Goal: Browse casually: Explore the website without a specific task or goal

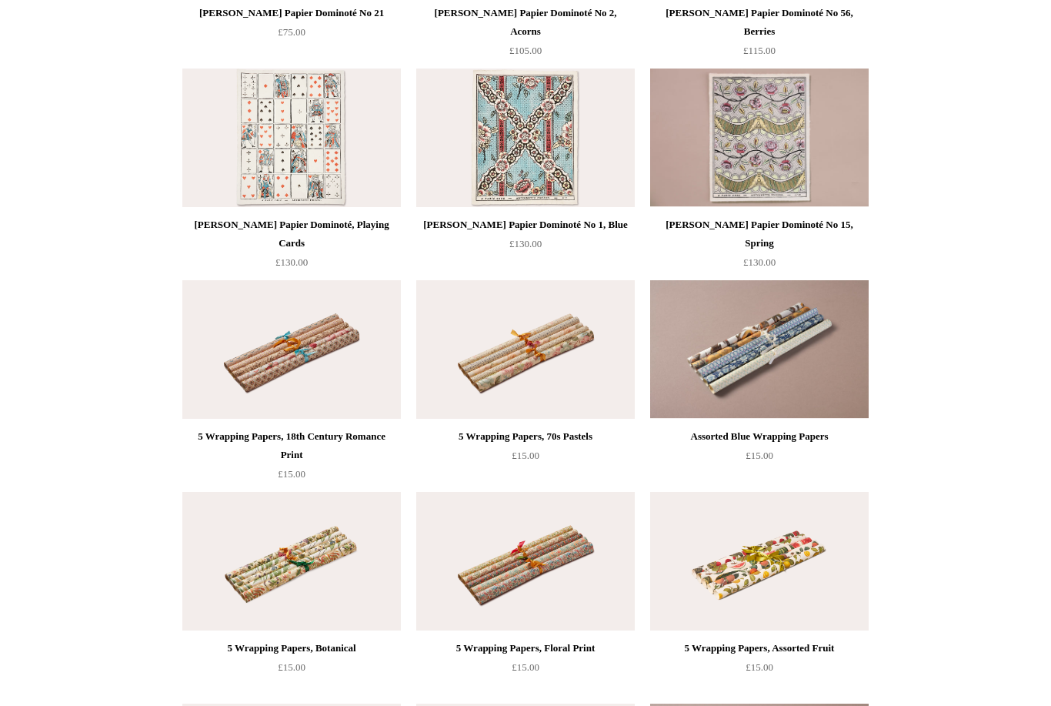
scroll to position [1824, 0]
click at [746, 376] on img at bounding box center [759, 350] width 219 height 138
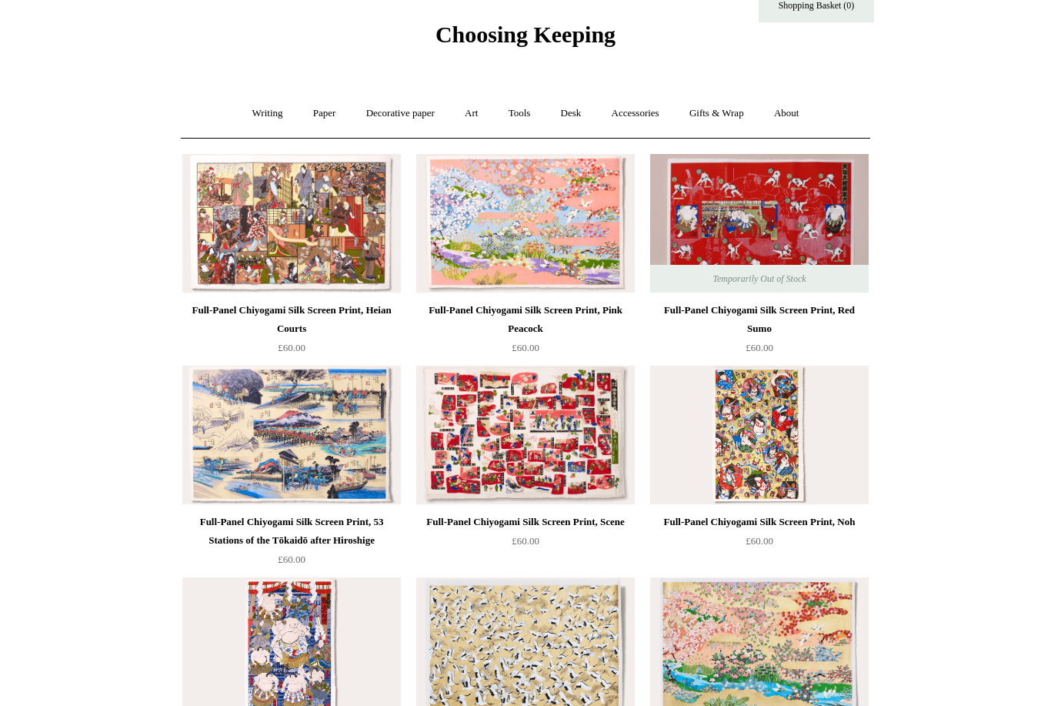
scroll to position [0, 0]
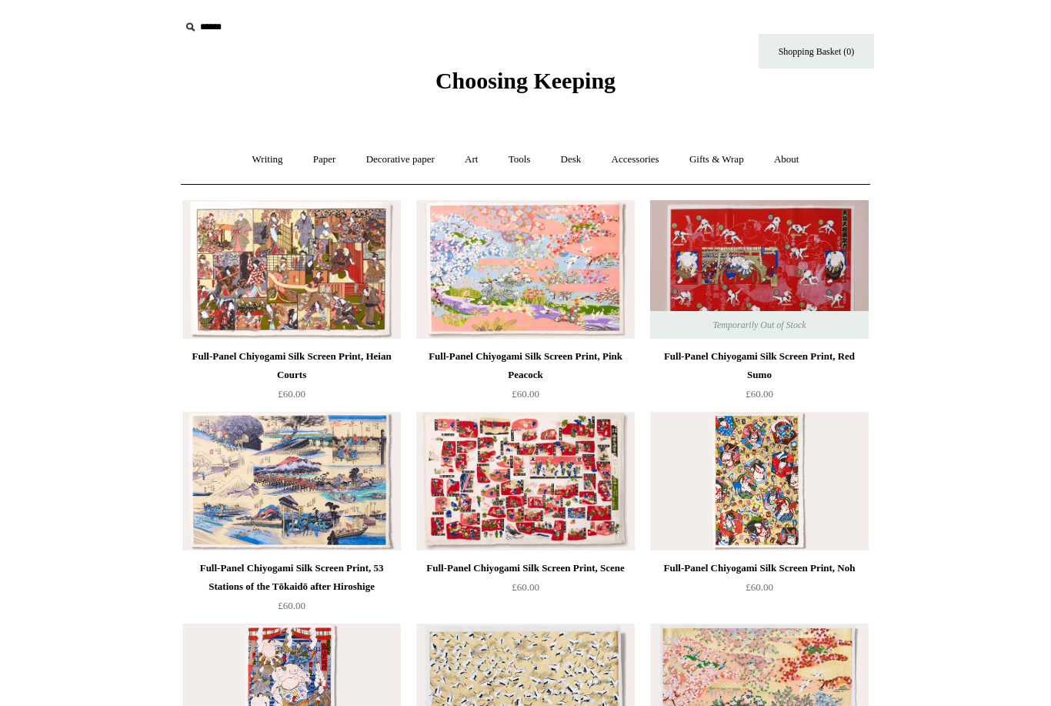
click at [533, 92] on span "Choosing Keeping" at bounding box center [525, 80] width 180 height 25
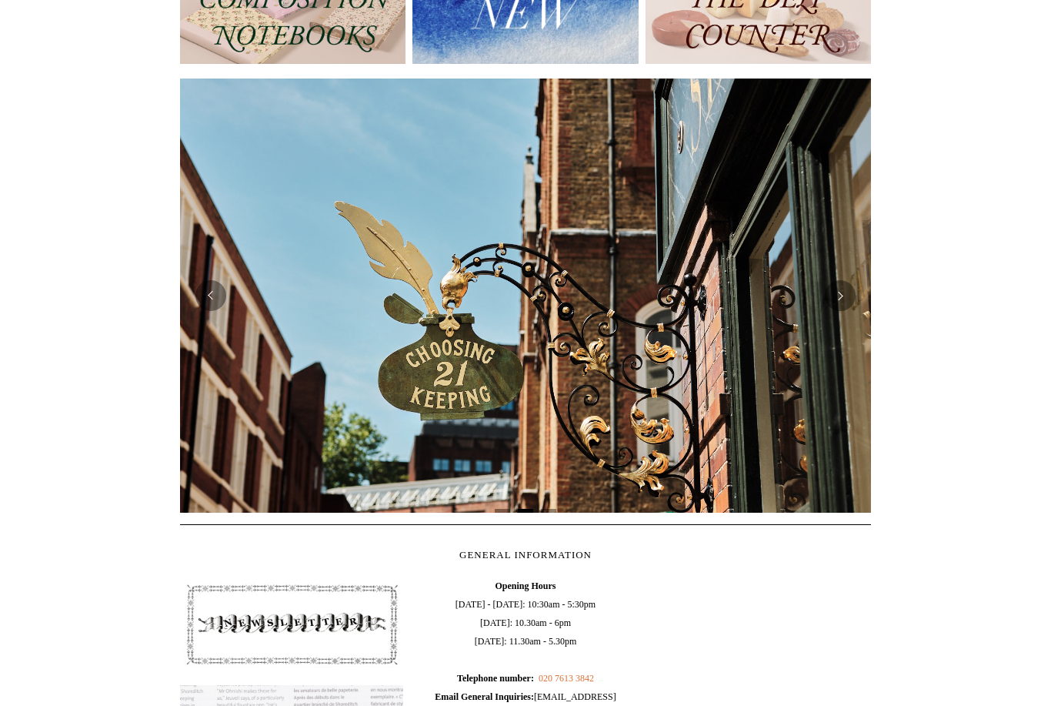
scroll to position [227, 0]
click at [834, 305] on button "Next" at bounding box center [840, 296] width 31 height 31
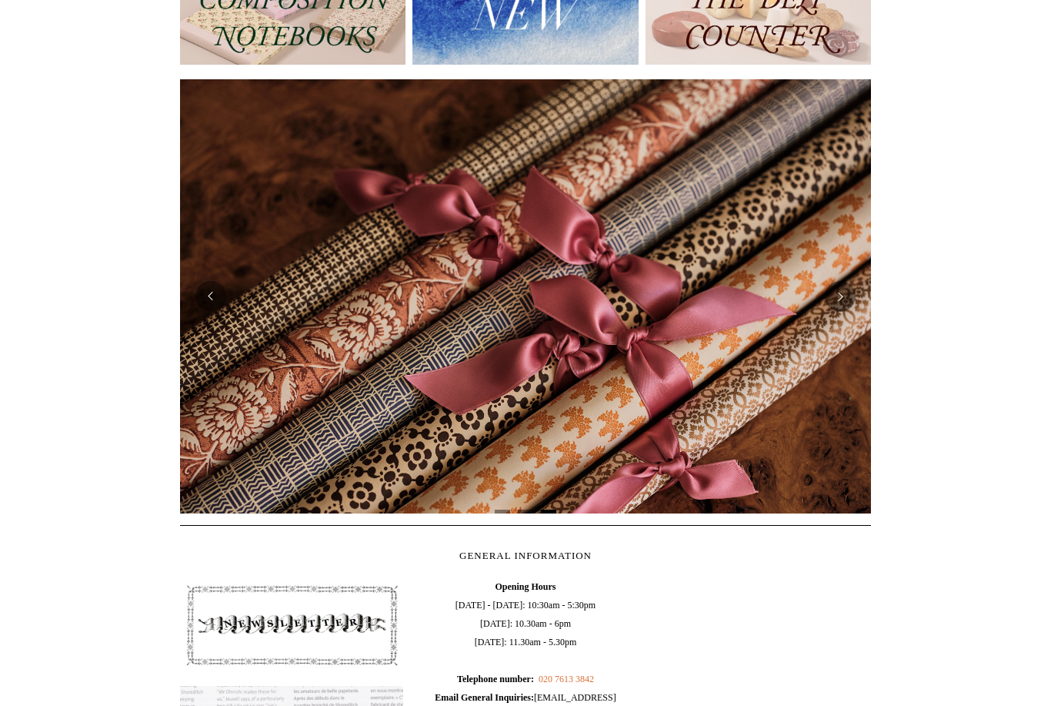
scroll to position [0, 0]
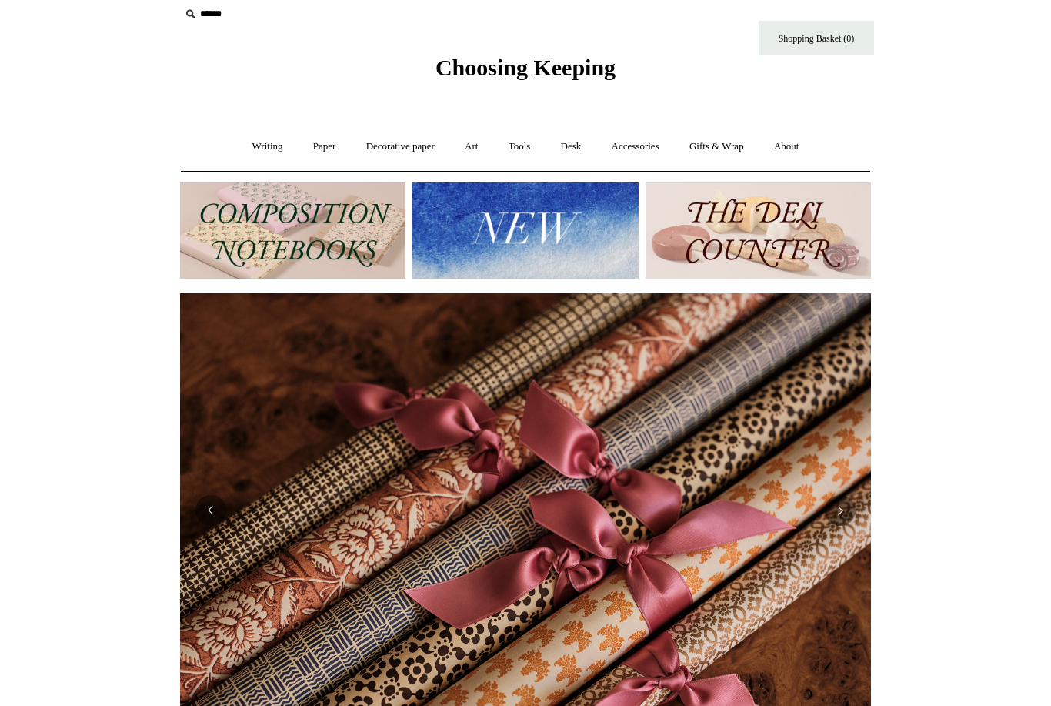
click at [805, 231] on img at bounding box center [758, 230] width 225 height 96
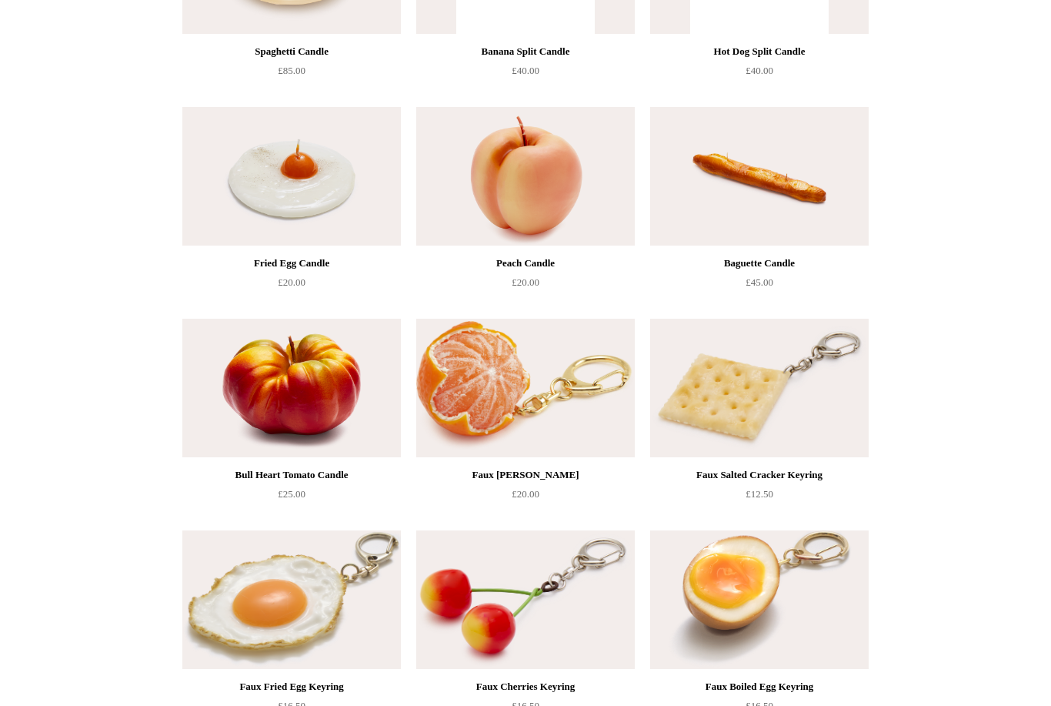
scroll to position [304, 0]
click at [475, 402] on img at bounding box center [525, 388] width 219 height 138
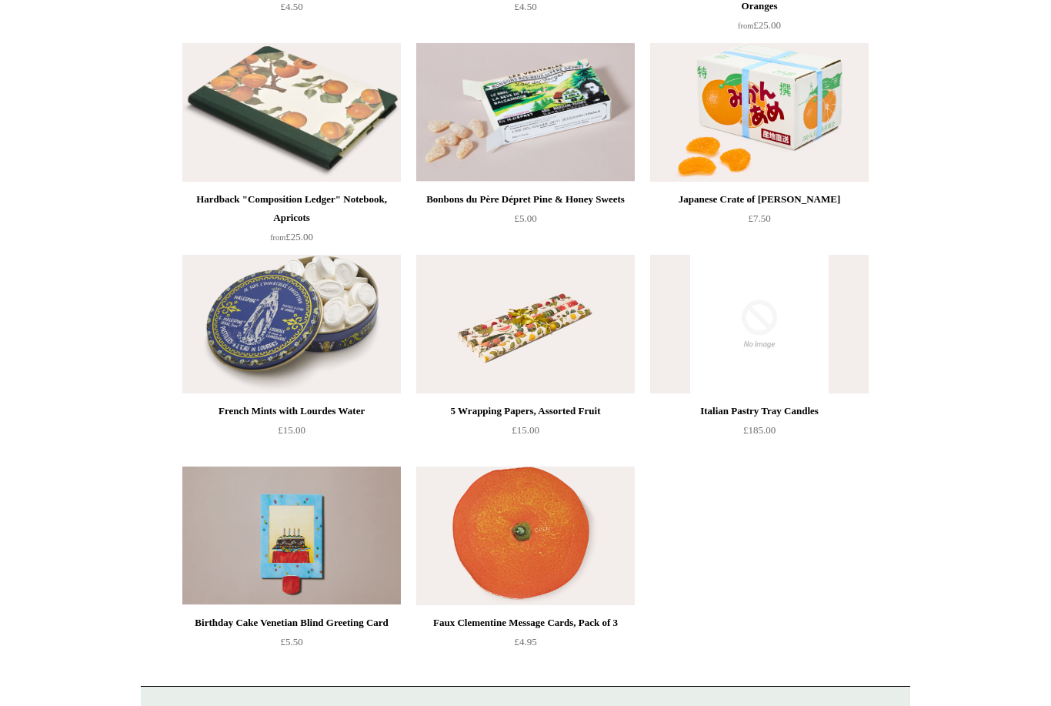
scroll to position [1687, 0]
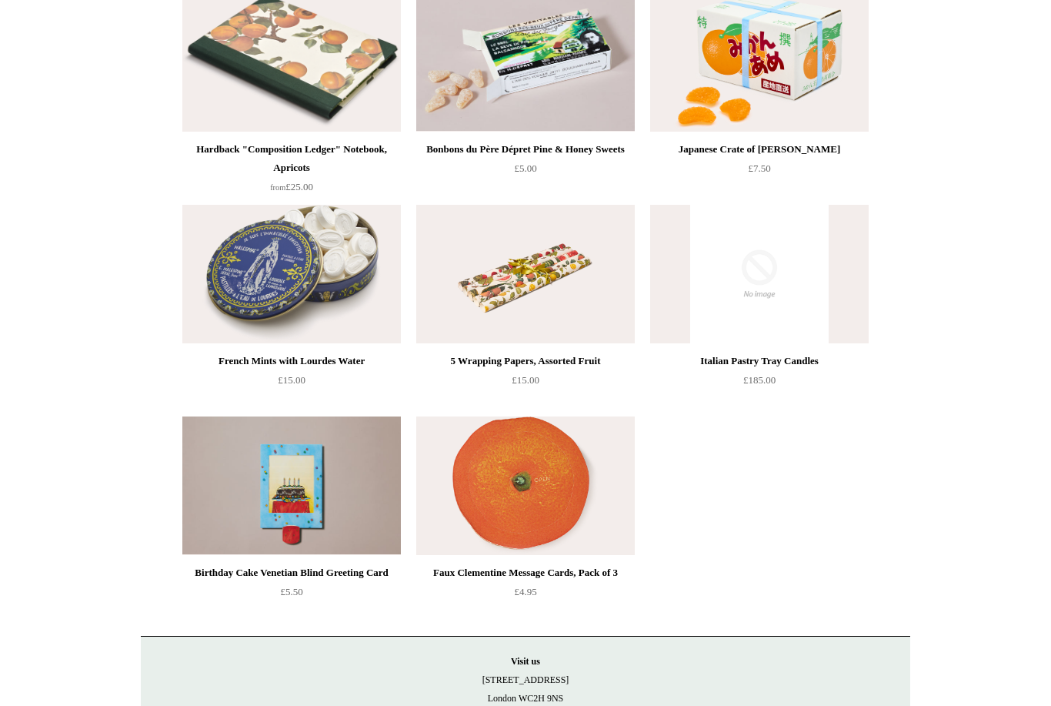
click at [311, 236] on img at bounding box center [291, 274] width 219 height 138
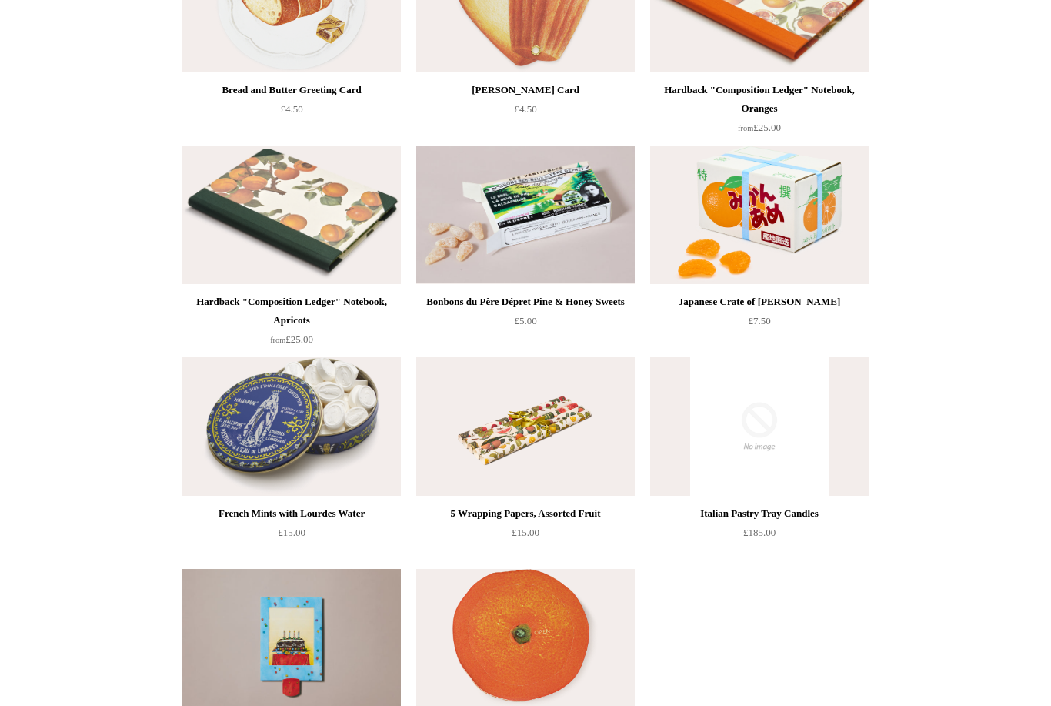
scroll to position [1537, 0]
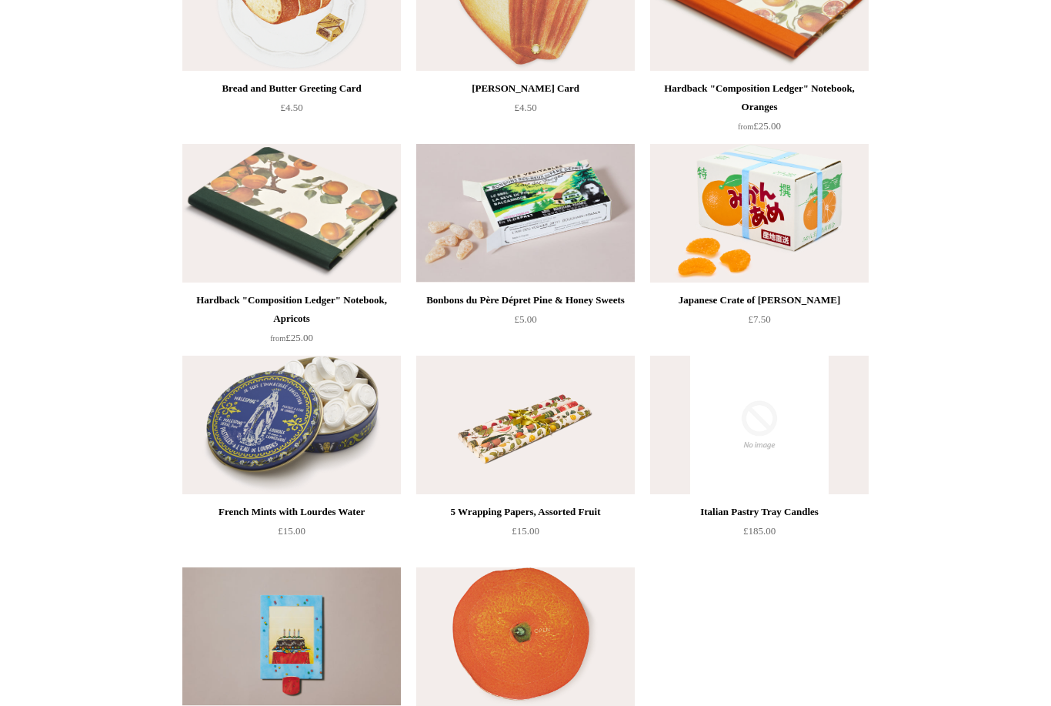
click at [577, 225] on img at bounding box center [525, 213] width 219 height 138
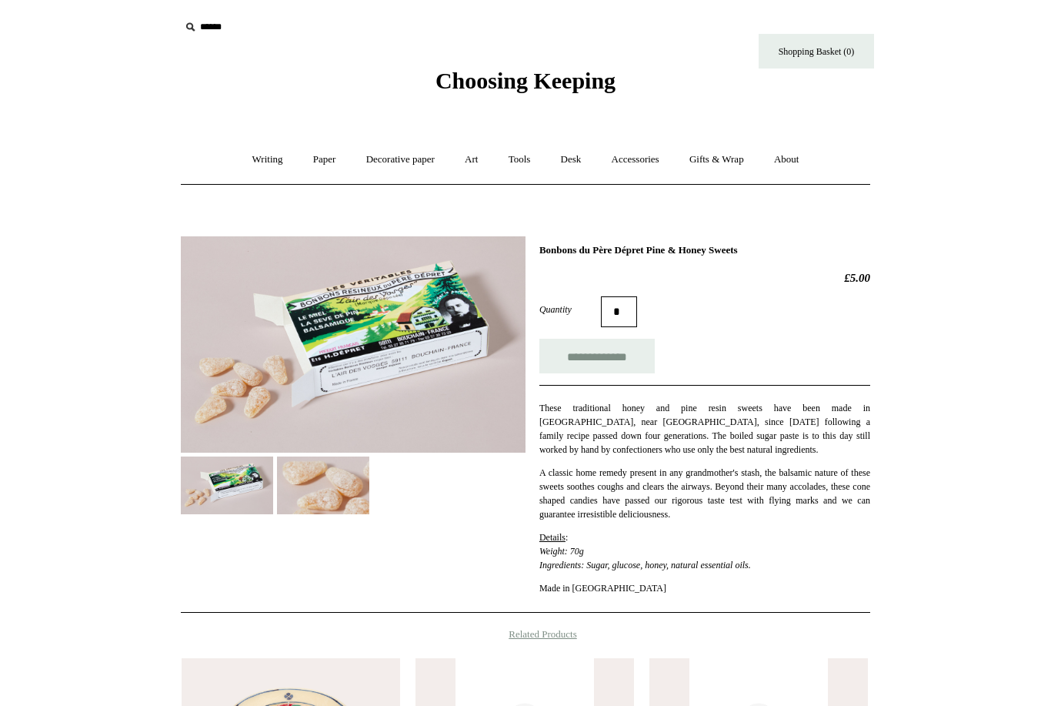
click at [336, 491] on img at bounding box center [323, 485] width 92 height 58
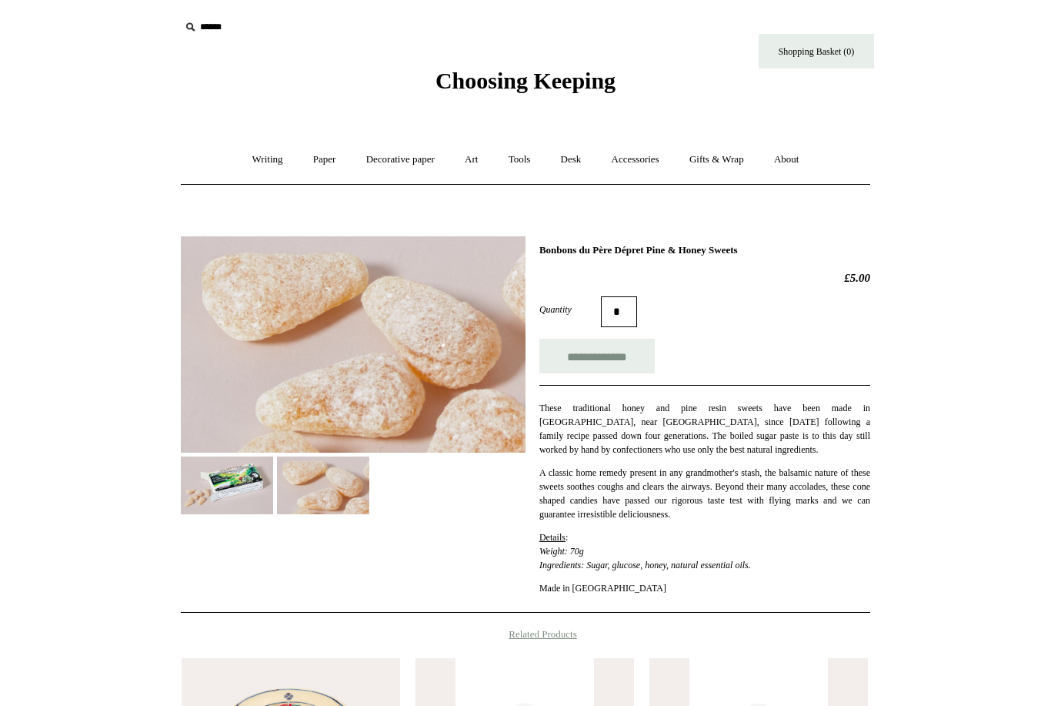
click at [238, 490] on img at bounding box center [227, 485] width 92 height 58
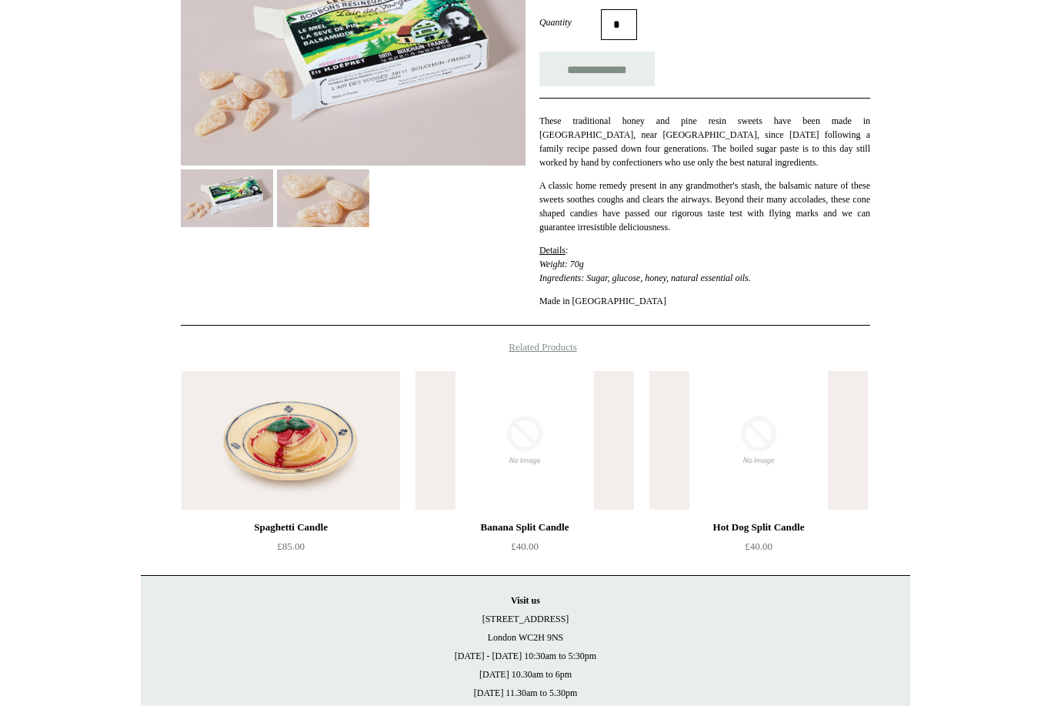
scroll to position [348, 0]
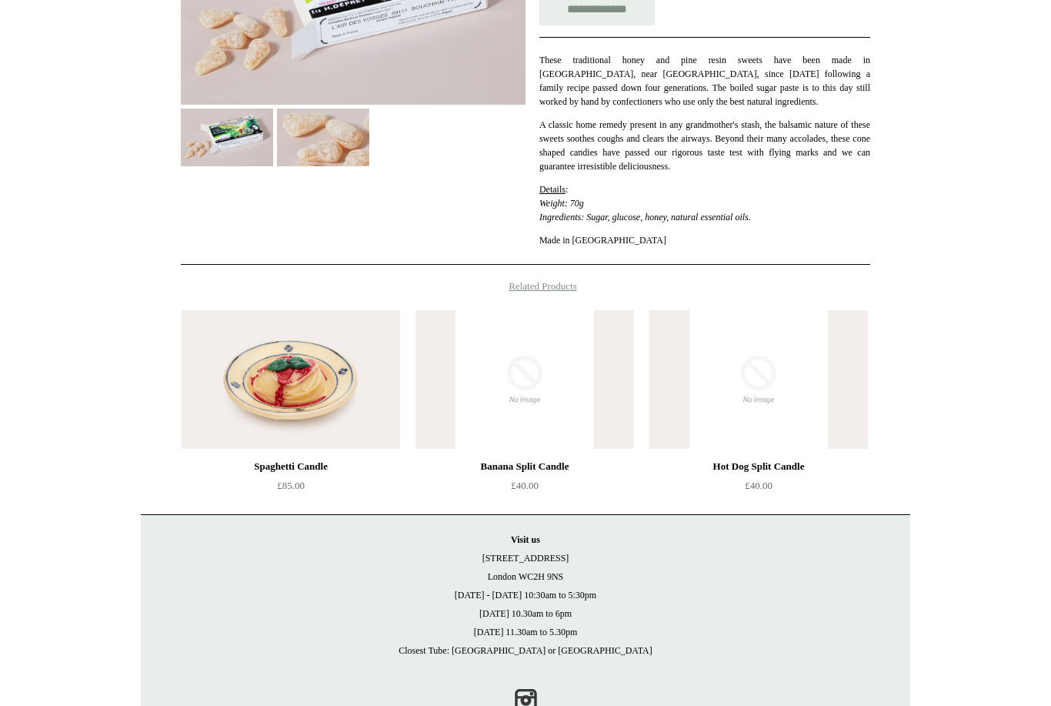
click at [288, 391] on img at bounding box center [291, 379] width 219 height 138
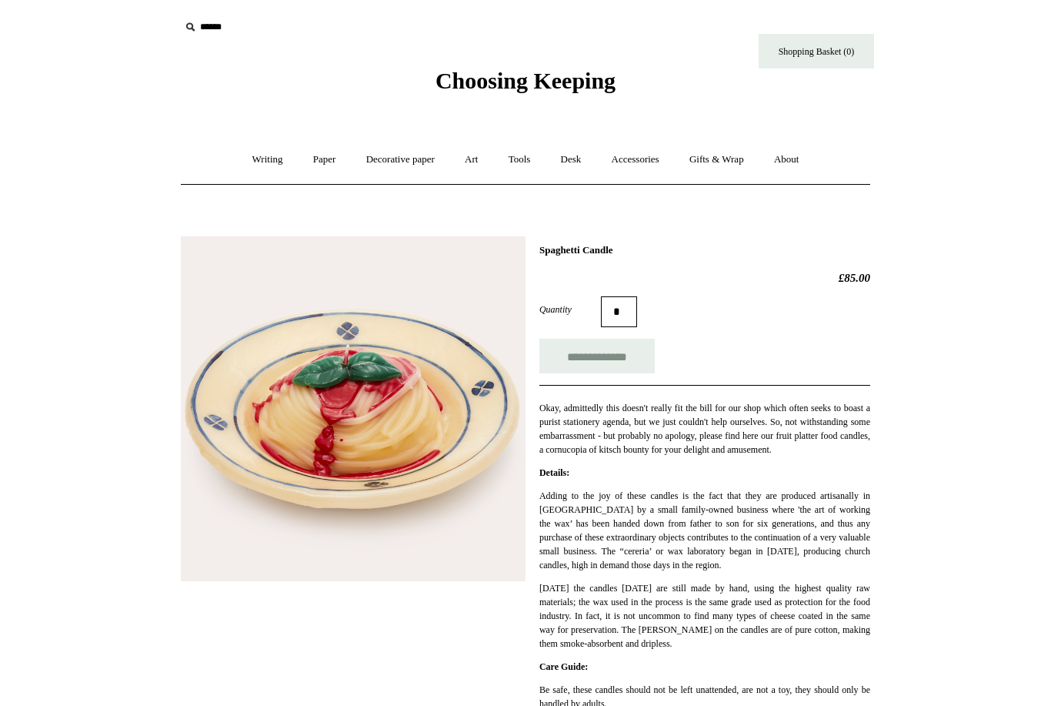
click at [317, 163] on link "Paper +" at bounding box center [324, 159] width 51 height 41
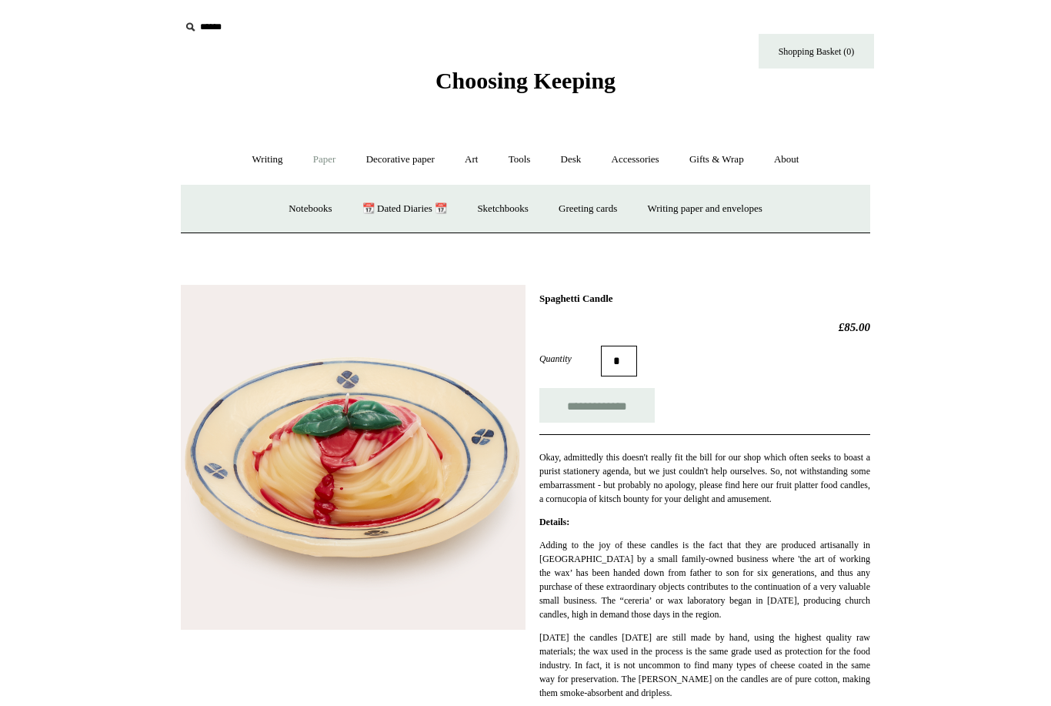
click at [415, 165] on link "Decorative paper +" at bounding box center [400, 159] width 96 height 41
click at [476, 162] on link "Art +" at bounding box center [471, 159] width 41 height 41
click at [269, 199] on link "Watercolour & Paint" at bounding box center [244, 209] width 110 height 41
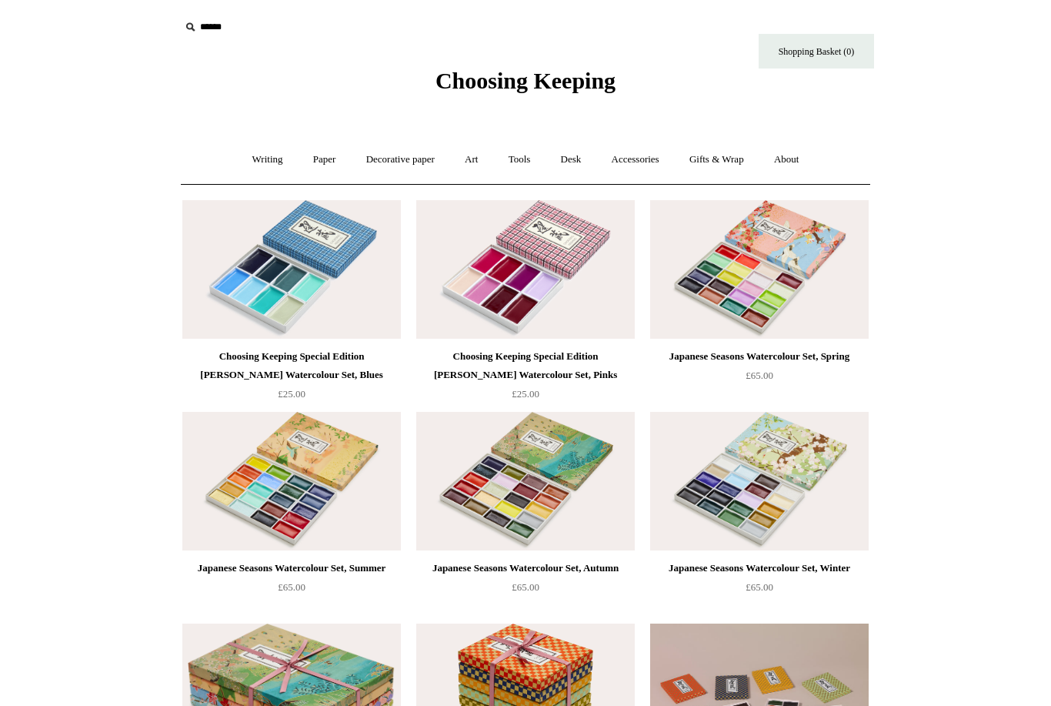
click at [569, 160] on link "Desk +" at bounding box center [571, 159] width 48 height 41
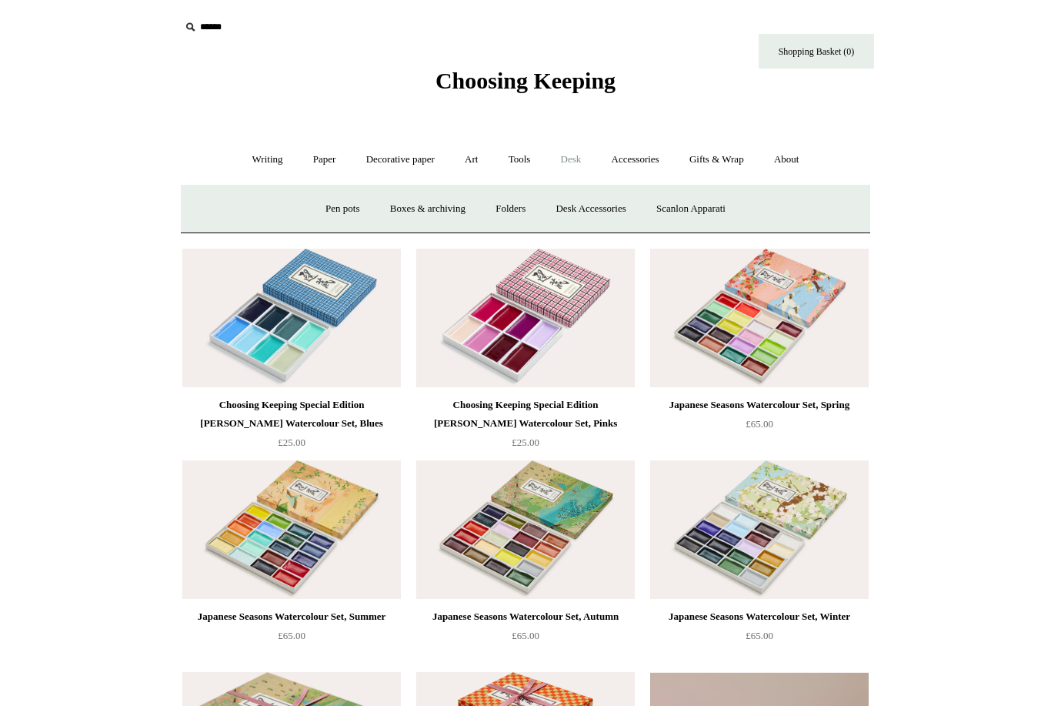
click at [508, 213] on link "Folders" at bounding box center [511, 209] width 58 height 41
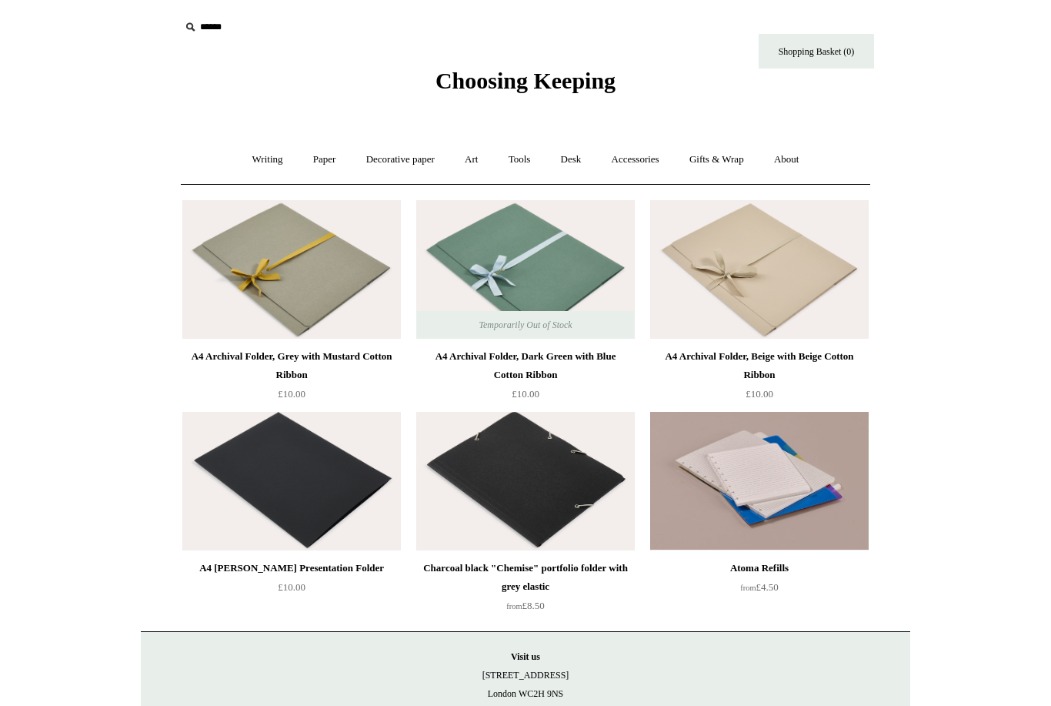
click at [587, 151] on link "Desk +" at bounding box center [571, 159] width 48 height 41
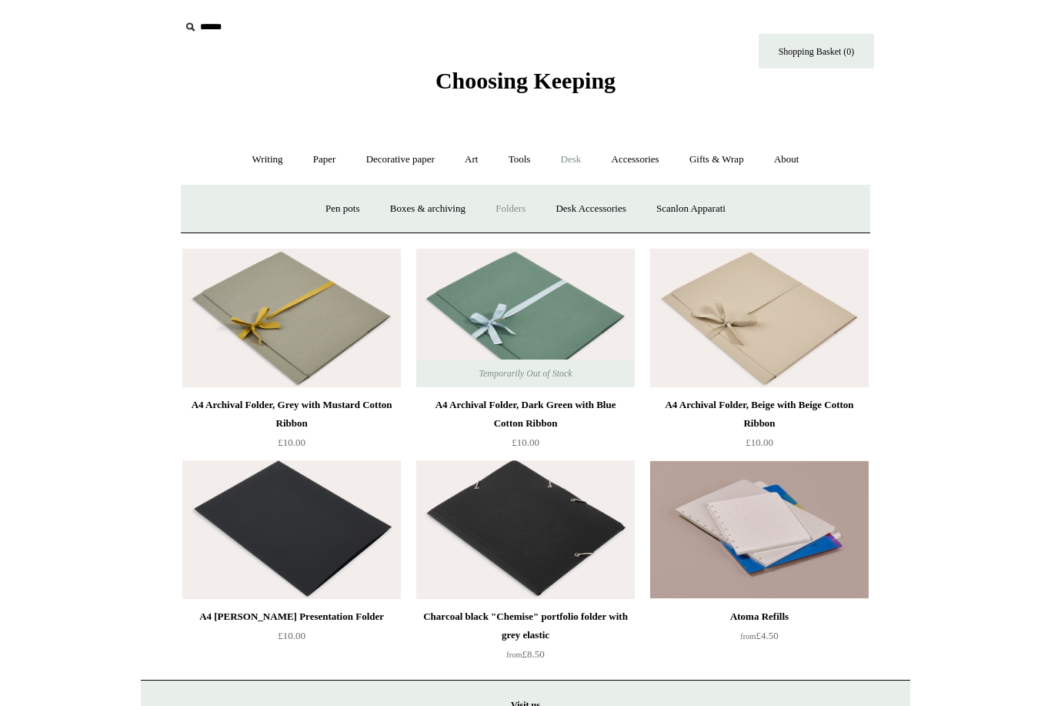
click at [696, 212] on link "Scanlon Apparati" at bounding box center [690, 209] width 97 height 41
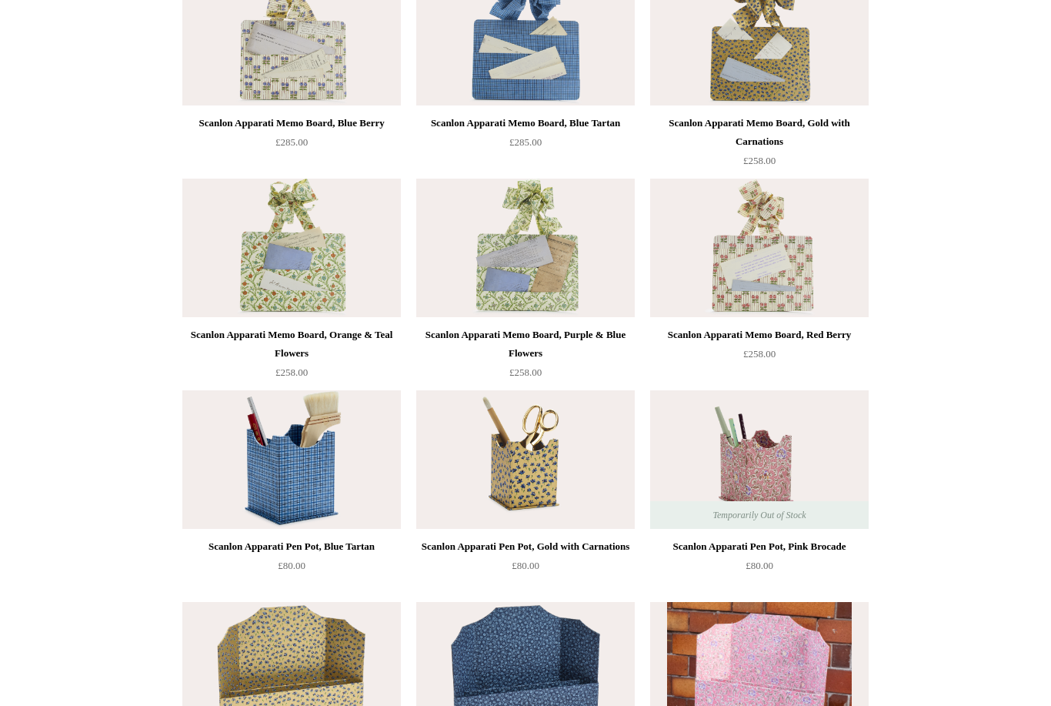
scroll to position [445, 0]
click at [300, 246] on img at bounding box center [291, 248] width 219 height 138
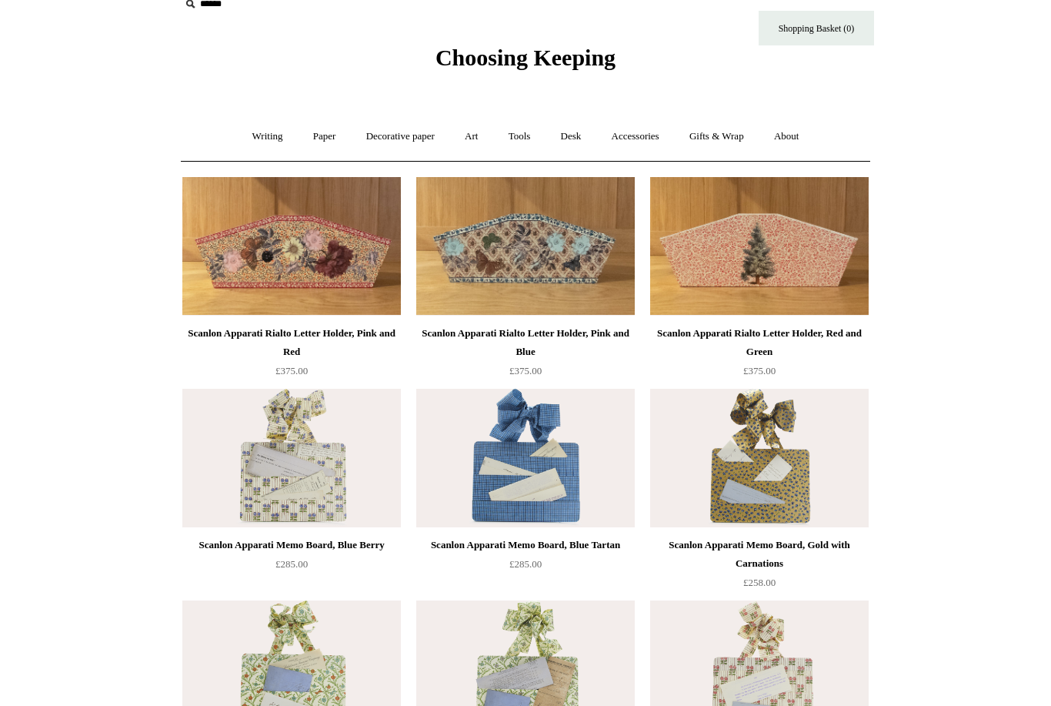
scroll to position [0, 0]
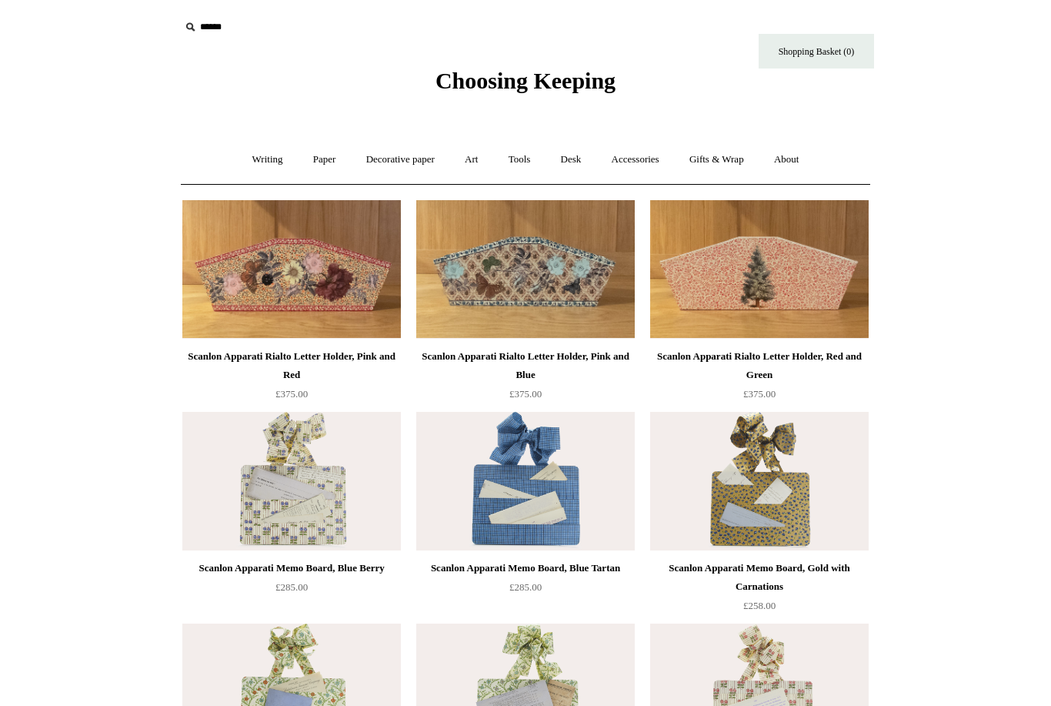
click at [639, 162] on link "Accessories +" at bounding box center [635, 159] width 75 height 41
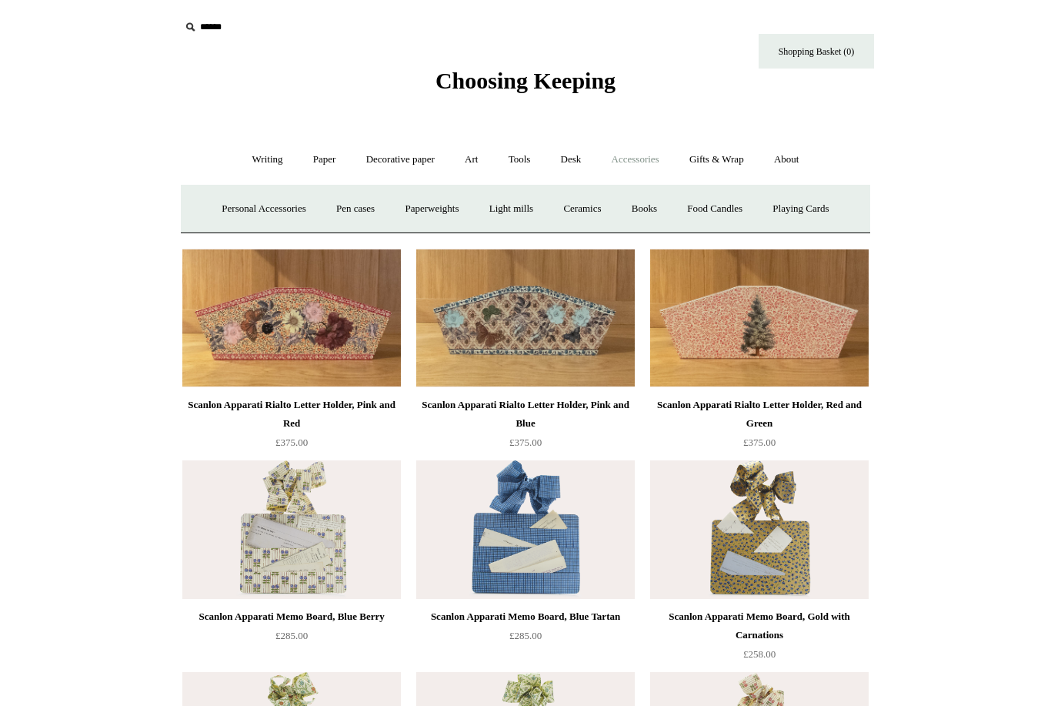
click at [592, 205] on link "Ceramics +" at bounding box center [581, 209] width 65 height 41
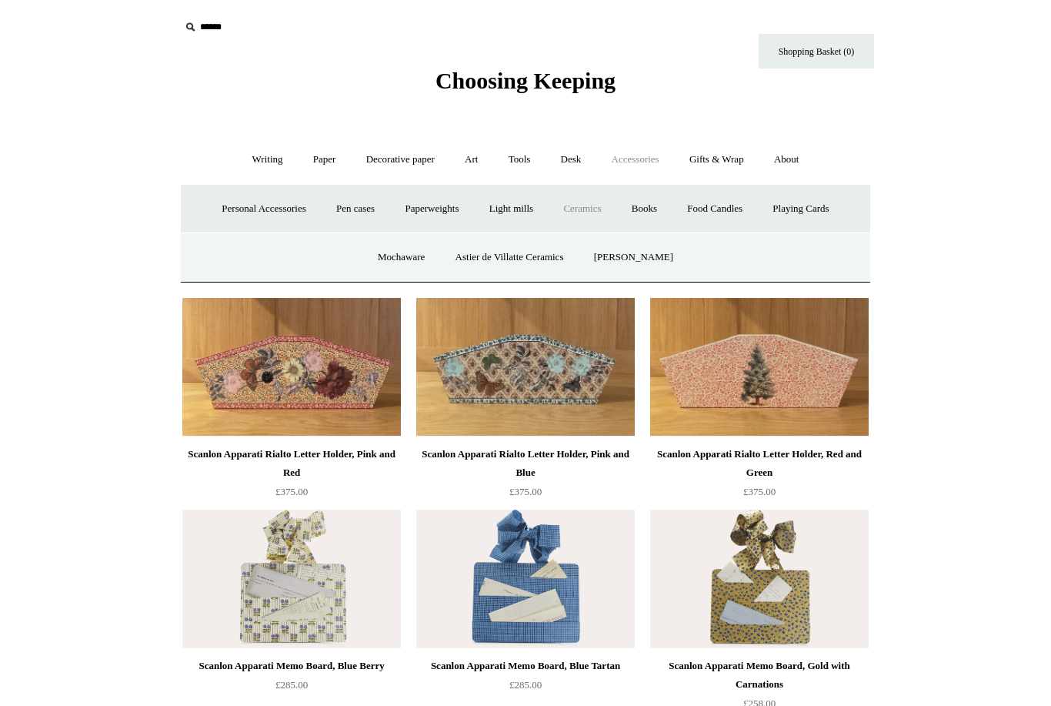
click at [533, 261] on link "Astier de Villatte Ceramics" at bounding box center [510, 257] width 136 height 41
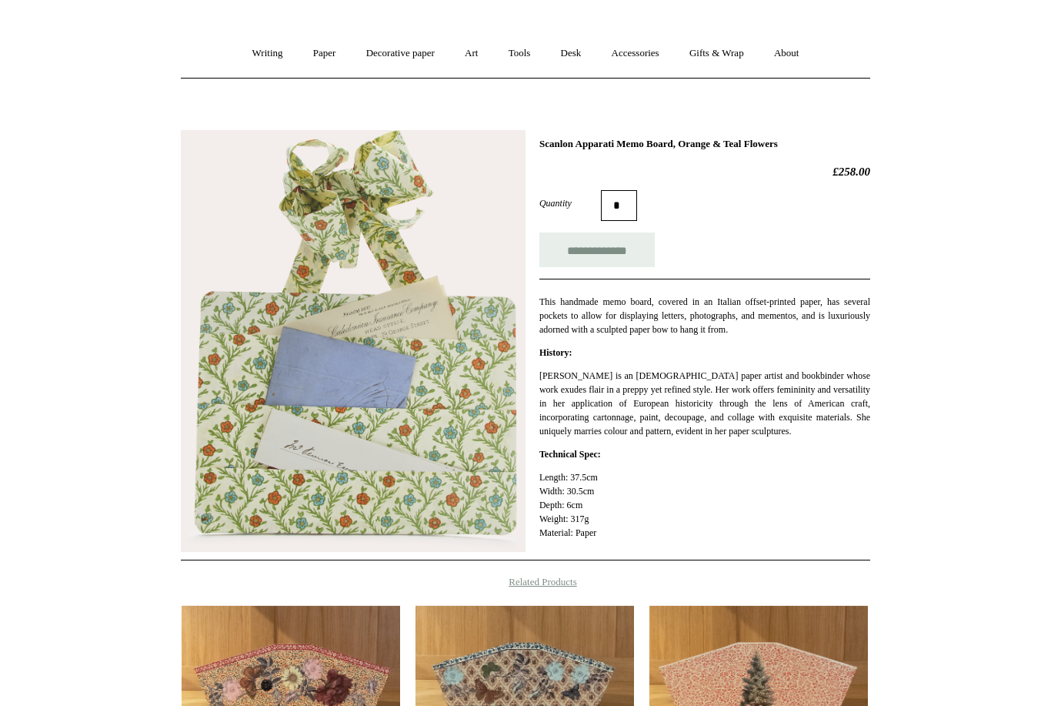
scroll to position [107, 0]
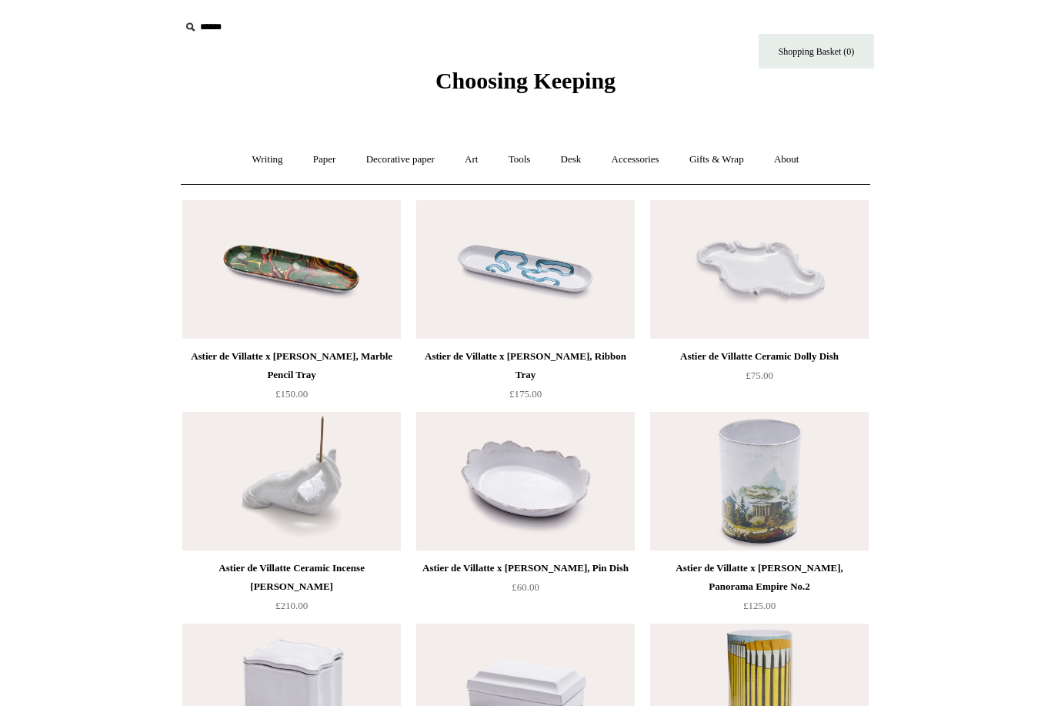
click at [589, 165] on link "Desk +" at bounding box center [571, 159] width 48 height 41
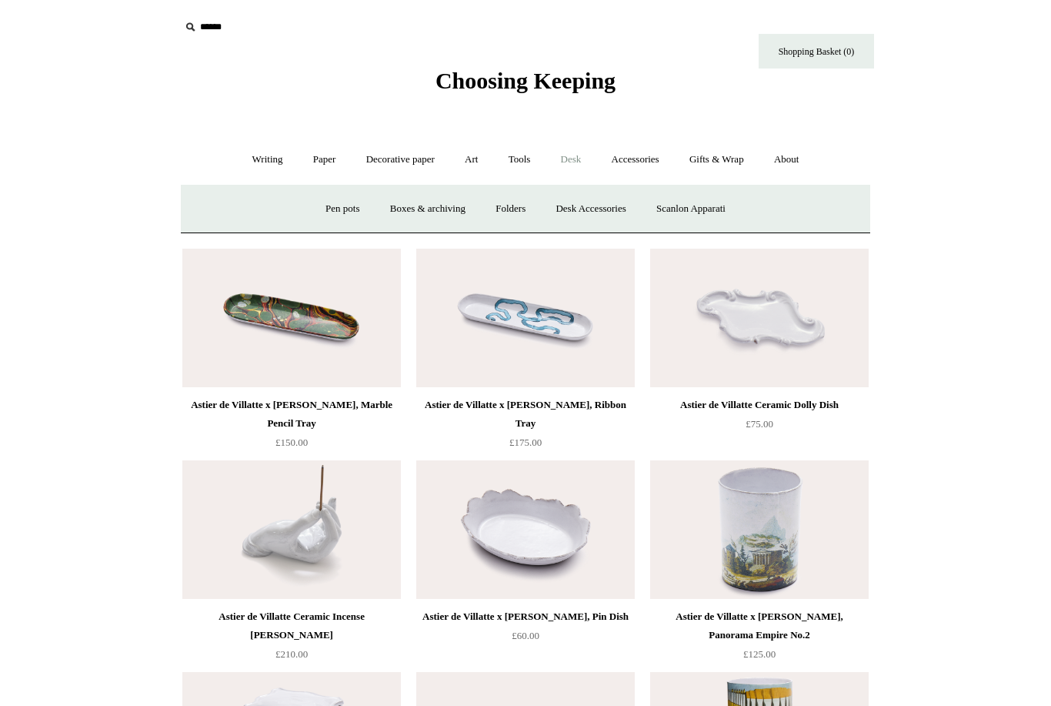
click at [611, 215] on link "Desk Accessories" at bounding box center [591, 209] width 98 height 41
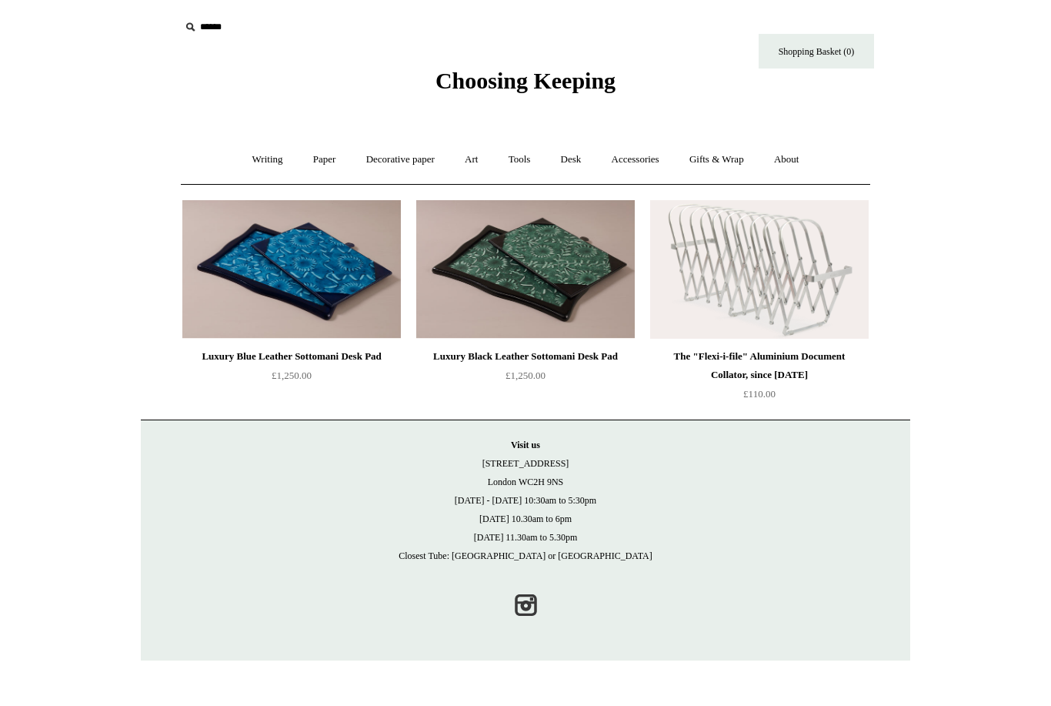
click at [646, 165] on link "Accessories +" at bounding box center [635, 159] width 75 height 41
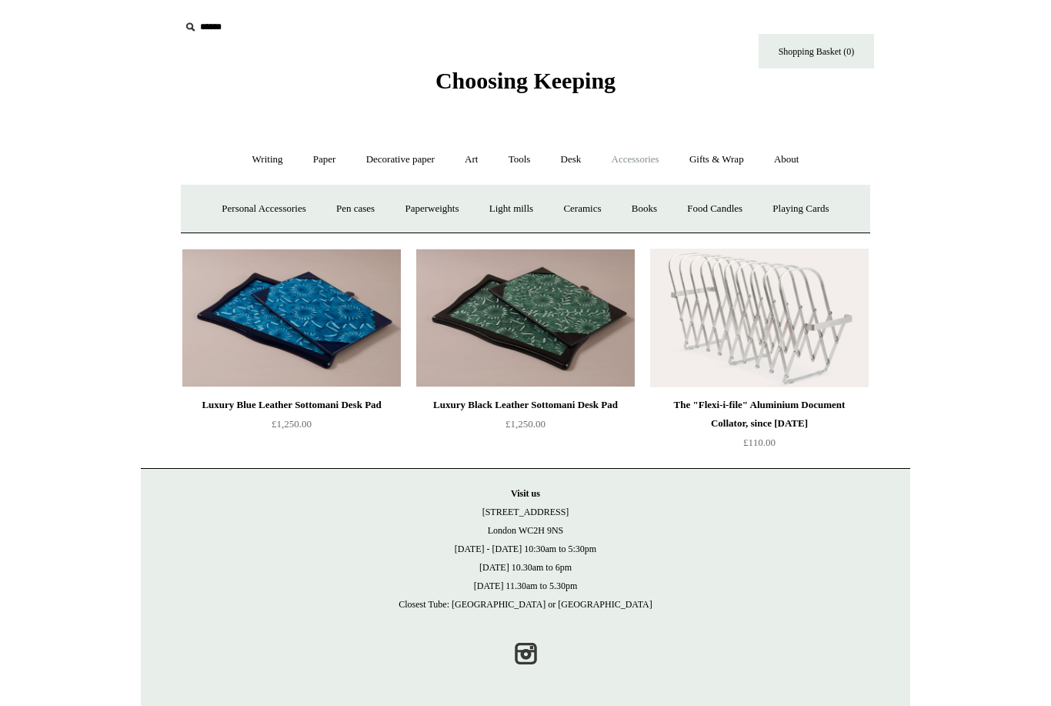
click at [665, 215] on link "Books" at bounding box center [644, 209] width 53 height 41
